Goal: Information Seeking & Learning: Learn about a topic

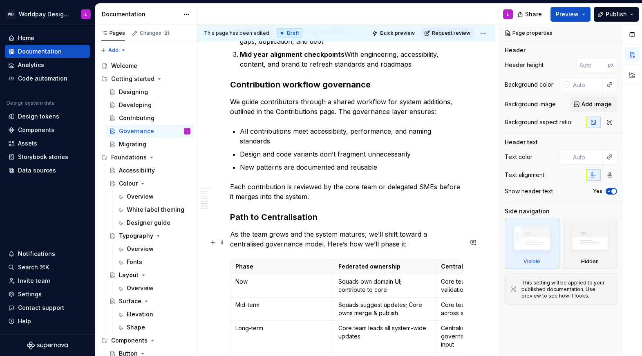
scroll to position [831, 0]
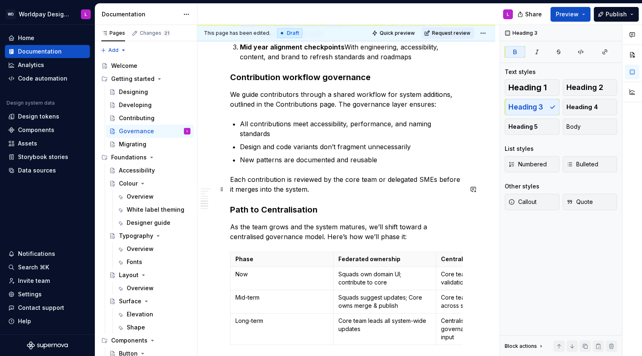
click at [266, 205] on strong "Path to Centralisation" at bounding box center [273, 210] width 87 height 10
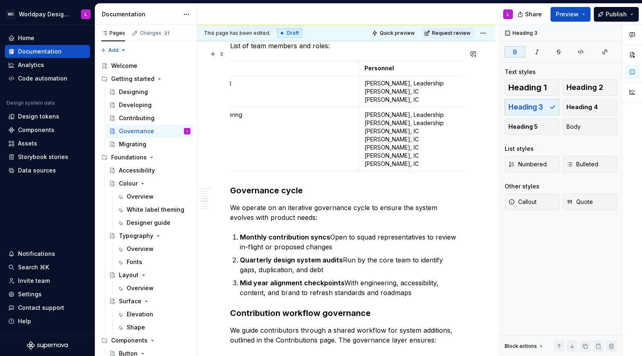
scroll to position [0, 0]
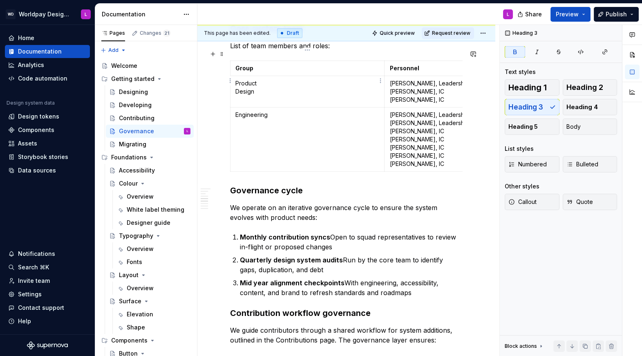
click at [260, 79] on p "Product Design" at bounding box center [307, 87] width 144 height 16
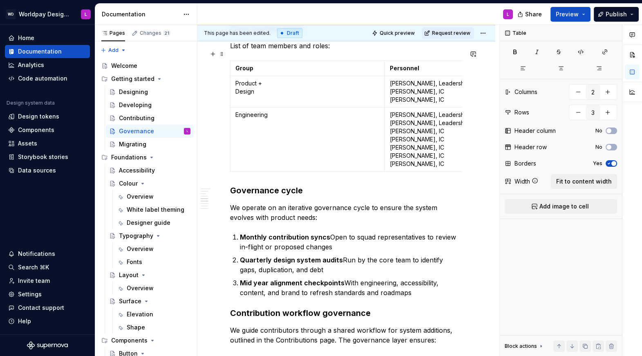
click at [211, 105] on div "Purpose Governance ensures that our design system stays trustworthy, scalable, …" at bounding box center [346, 294] width 298 height 1498
click at [261, 79] on p "Product + Design" at bounding box center [307, 87] width 144 height 16
click at [585, 11] on button "Preview" at bounding box center [571, 14] width 40 height 15
click at [217, 157] on div "Purpose Governance ensures that our design system stays trustworthy, scalable, …" at bounding box center [346, 294] width 298 height 1498
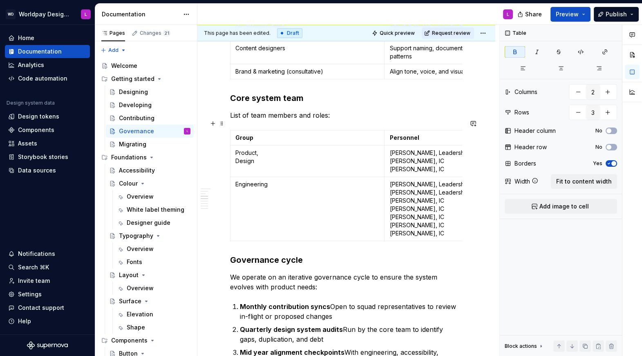
scroll to position [517, 0]
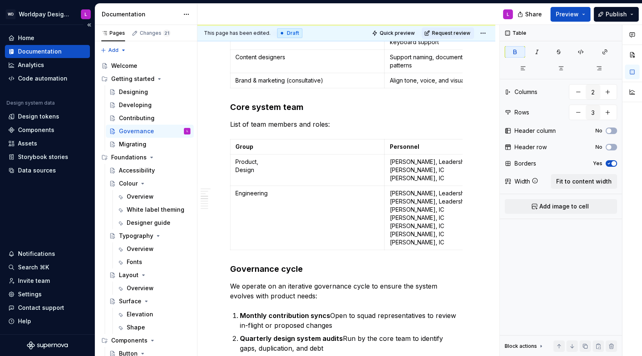
click at [63, 186] on div "Home Documentation Analytics Code automation Design system data Design tokens C…" at bounding box center [47, 179] width 95 height 309
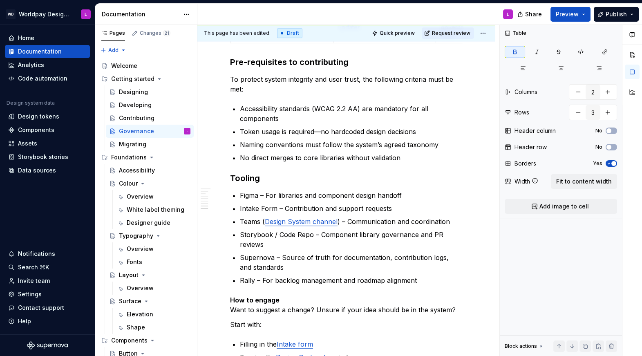
scroll to position [1138, 0]
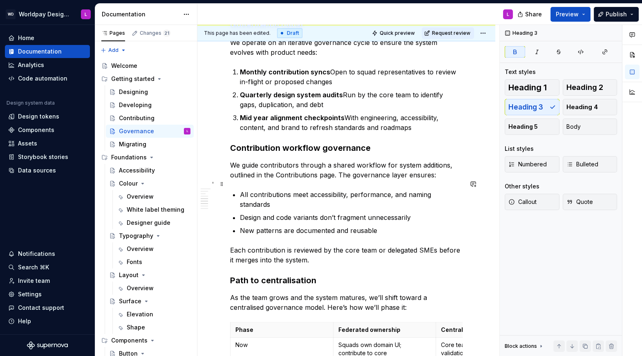
scroll to position [766, 0]
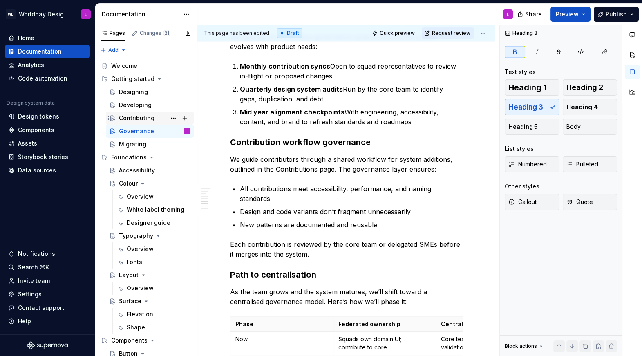
click at [142, 121] on div "Contributing" at bounding box center [137, 118] width 36 height 8
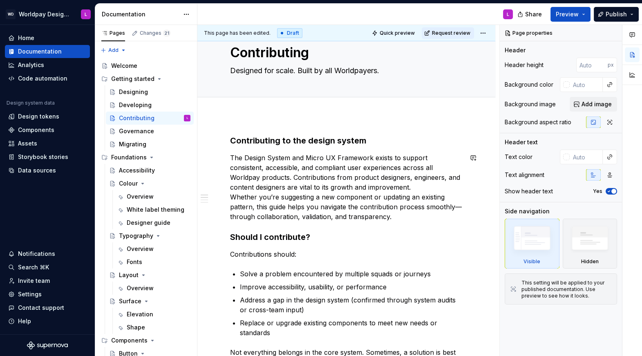
scroll to position [33, 0]
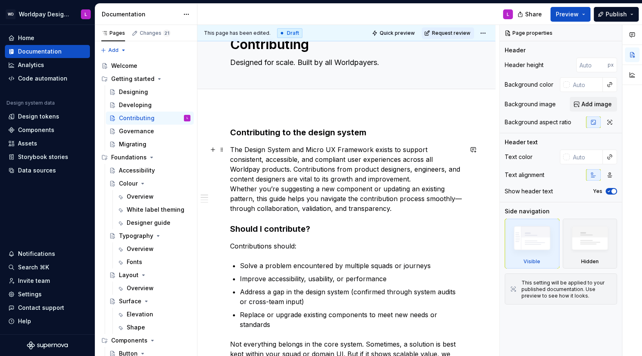
type textarea "*"
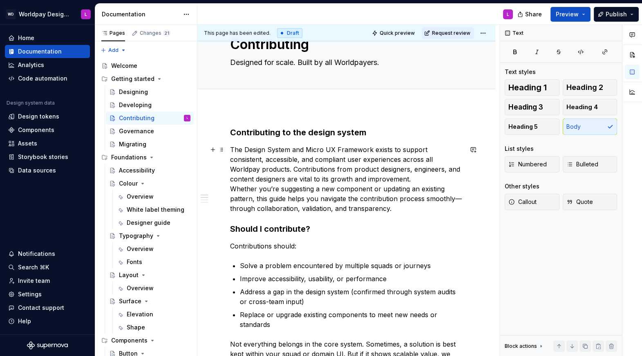
click at [361, 181] on p "The Design System and Micro UX Framework exists to support consistent, accessib…" at bounding box center [346, 179] width 233 height 69
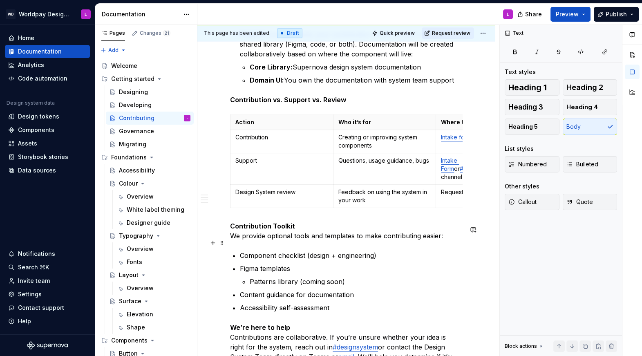
scroll to position [892, 0]
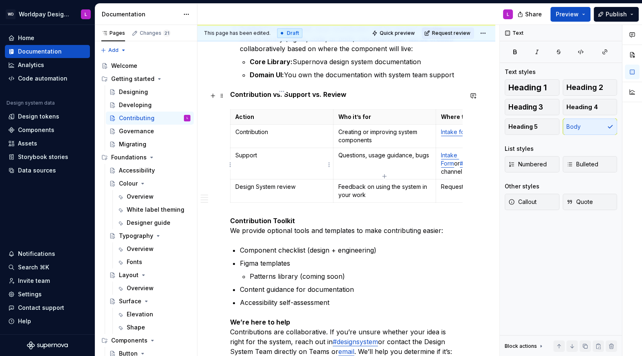
click at [260, 183] on p "Design System review" at bounding box center [281, 187] width 93 height 8
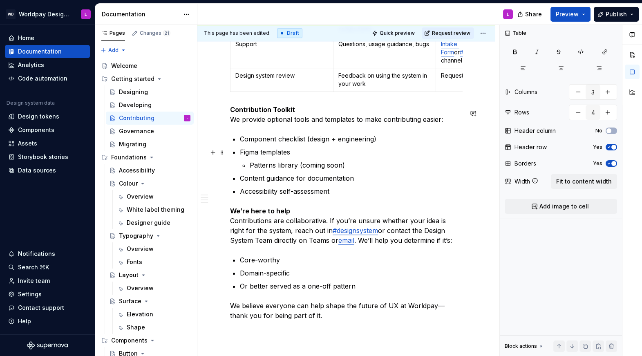
scroll to position [1007, 0]
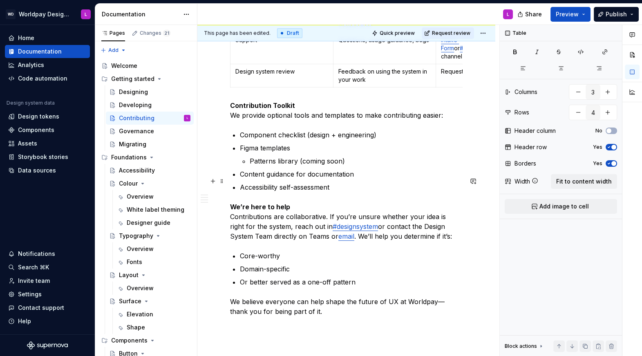
click at [407, 202] on p "We’re here to help Contributions are collaborative. If you’re unsure whether yo…" at bounding box center [346, 221] width 233 height 39
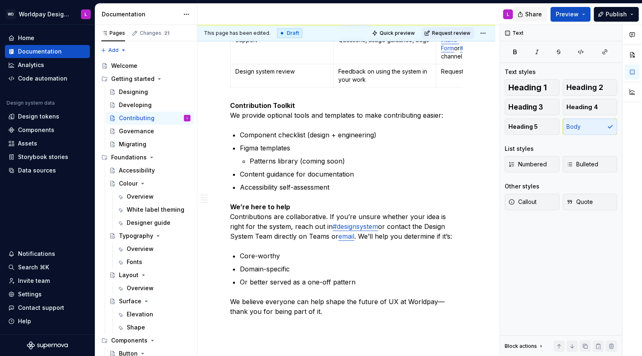
scroll to position [695, 0]
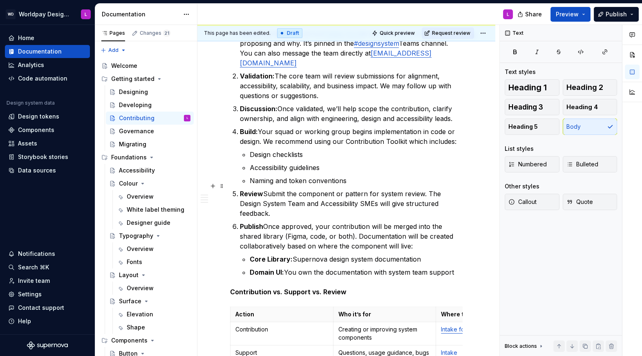
click at [428, 189] on p "Review Submit the component or pattern for system review. The Design System Tea…" at bounding box center [351, 203] width 223 height 29
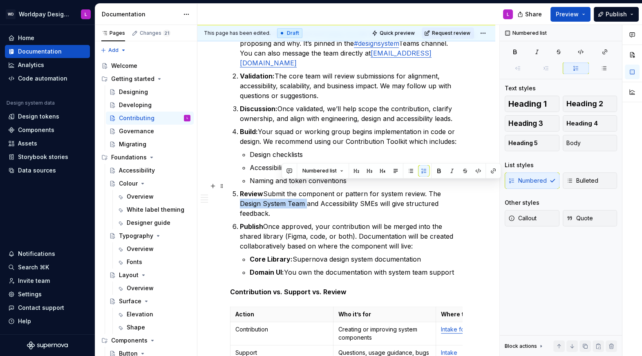
drag, startPoint x: 439, startPoint y: 185, endPoint x: 281, endPoint y: 197, distance: 158.3
click at [281, 197] on p "Review Submit the component or pattern for system review. The Design System Tea…" at bounding box center [351, 203] width 223 height 29
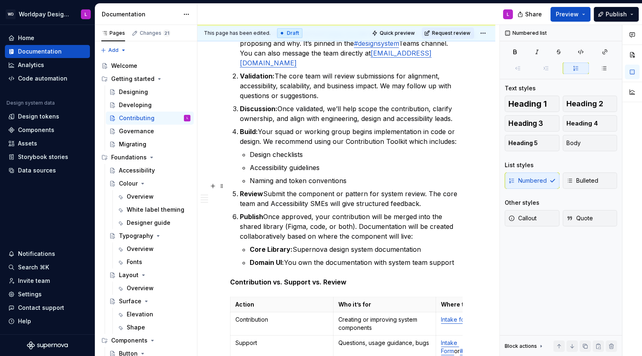
click at [273, 198] on p "Review Submit the component or pattern for system review. The core team and Acc…" at bounding box center [351, 199] width 223 height 20
click at [262, 190] on strong "Review" at bounding box center [251, 194] width 23 height 8
click at [263, 212] on p "Publish Once approved, your contribution will be merged into the shared library…" at bounding box center [351, 226] width 223 height 29
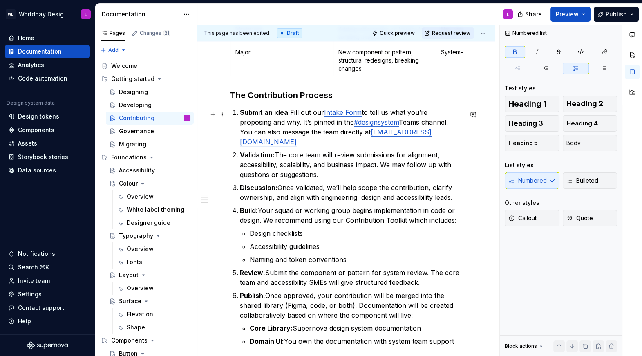
scroll to position [611, 0]
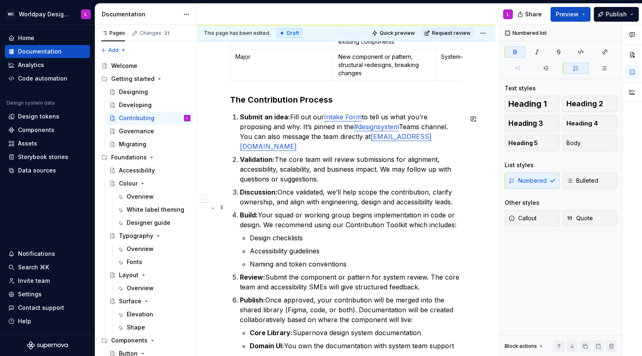
click at [350, 217] on p "Build: Your squad or working group begins implementation in code or design. We …" at bounding box center [351, 220] width 223 height 20
click at [347, 218] on p "Build: Your squad or working group begins implementation in code or design. We …" at bounding box center [351, 220] width 223 height 20
click at [407, 217] on p "Build: Your squad or working group begins implementation in code or design. We …" at bounding box center [351, 220] width 223 height 20
click at [348, 216] on p "Build: Your squad or working group begins implementation in code or design. We …" at bounding box center [351, 220] width 223 height 20
click at [150, 31] on div "Changes 21" at bounding box center [155, 33] width 31 height 7
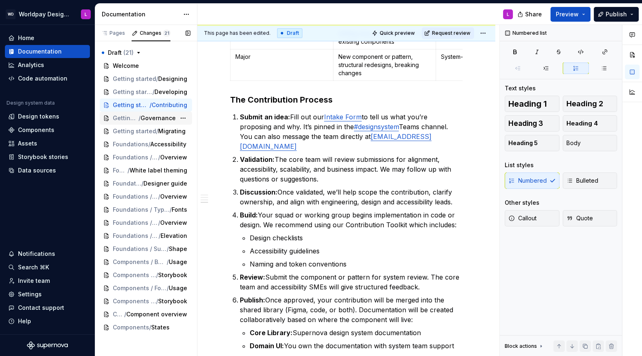
click at [139, 119] on span "/" at bounding box center [140, 118] width 2 height 8
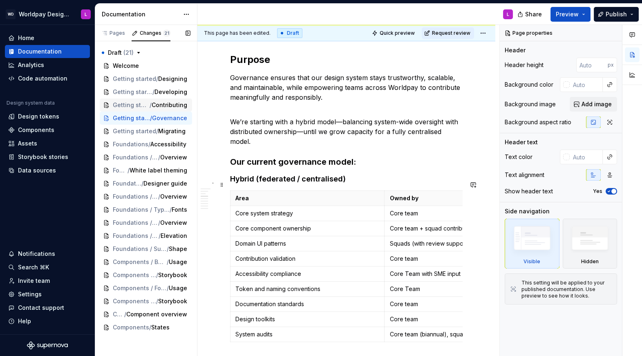
scroll to position [70, 0]
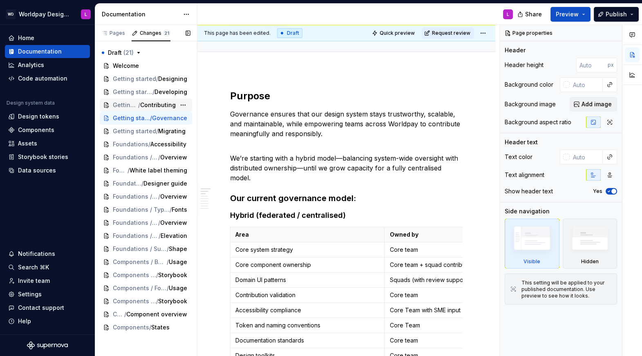
click at [136, 106] on span "Getting started" at bounding box center [125, 105] width 25 height 8
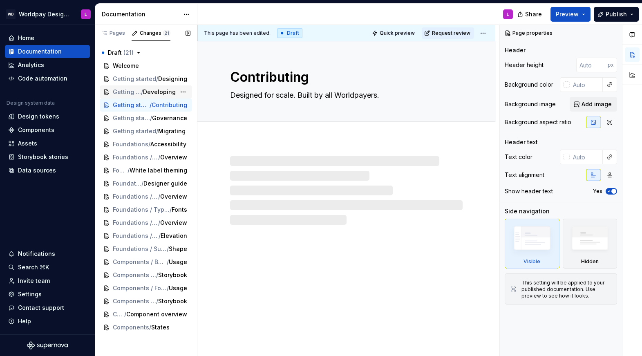
click at [139, 94] on span "Getting started" at bounding box center [127, 92] width 28 height 8
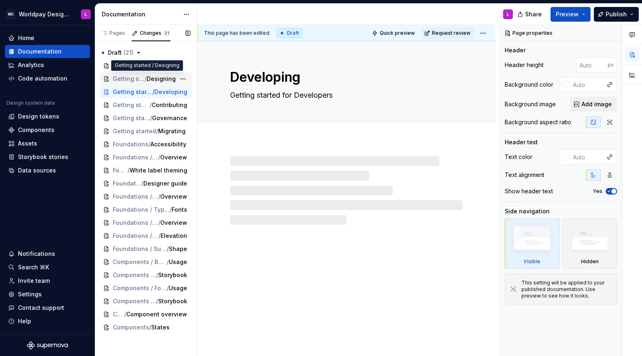
click at [140, 79] on span "Getting started" at bounding box center [129, 79] width 32 height 8
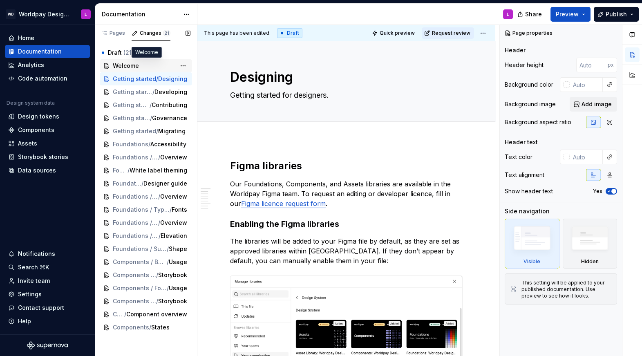
click at [130, 69] on span "Welcome" at bounding box center [126, 66] width 26 height 8
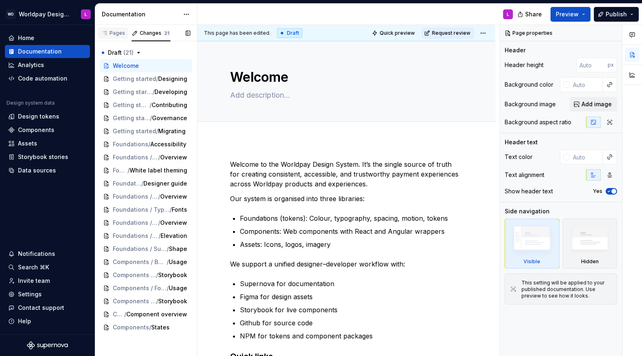
click at [115, 34] on div "Pages" at bounding box center [113, 33] width 24 height 7
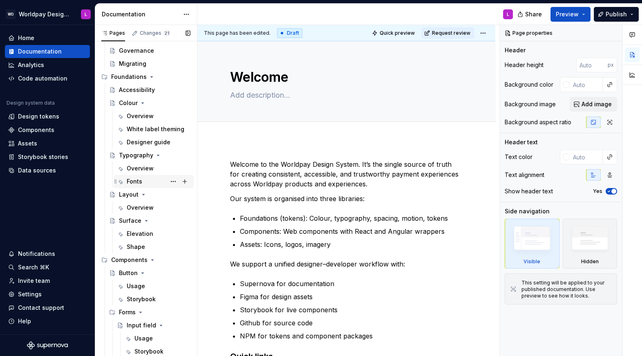
scroll to position [106, 0]
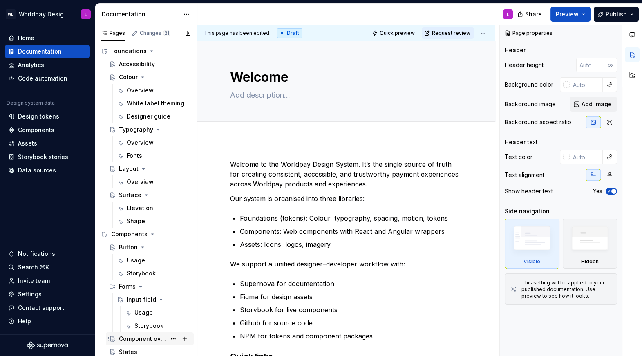
click at [156, 339] on div "Component overview" at bounding box center [142, 339] width 47 height 8
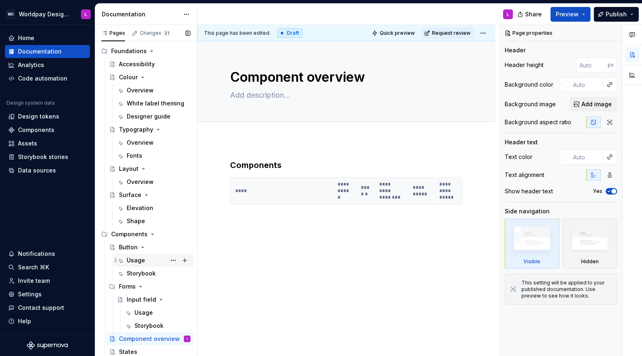
click at [135, 263] on div "Usage" at bounding box center [136, 260] width 18 height 8
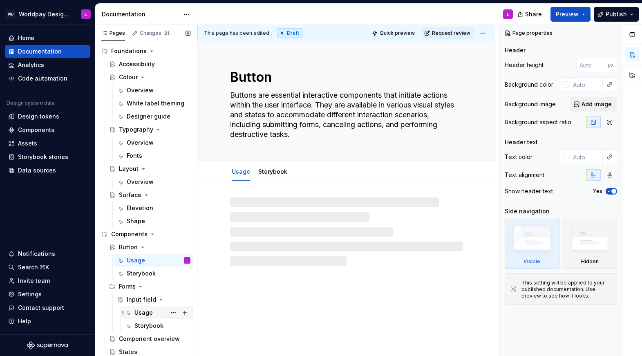
click at [143, 311] on div "Usage" at bounding box center [143, 313] width 18 height 8
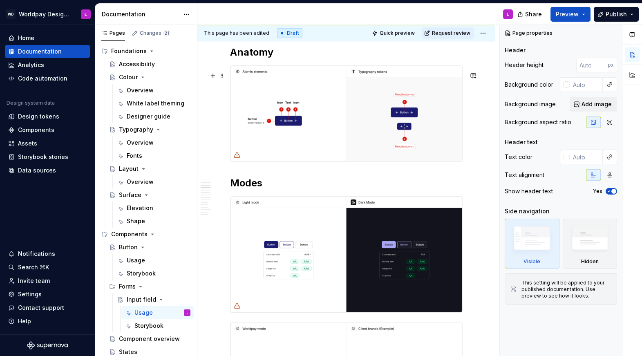
scroll to position [574, 0]
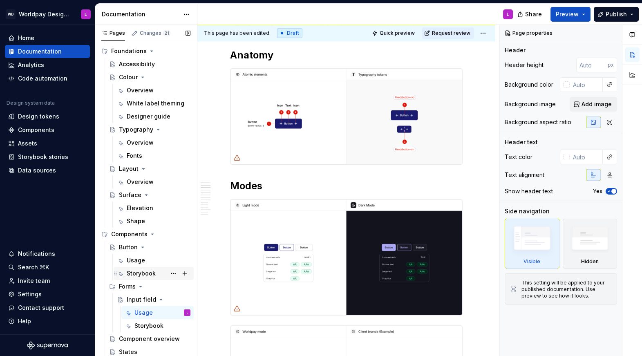
click at [143, 270] on div "Storybook" at bounding box center [141, 273] width 29 height 8
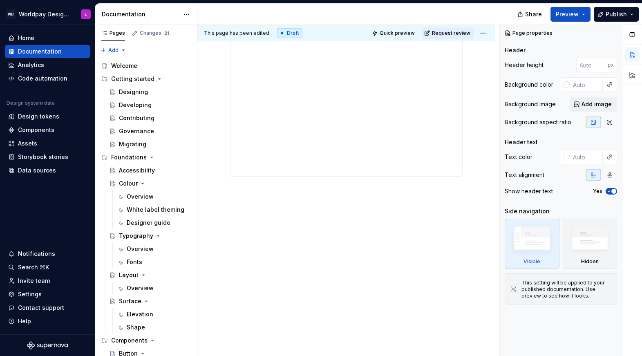
type textarea "*"
